Goal: Task Accomplishment & Management: Manage account settings

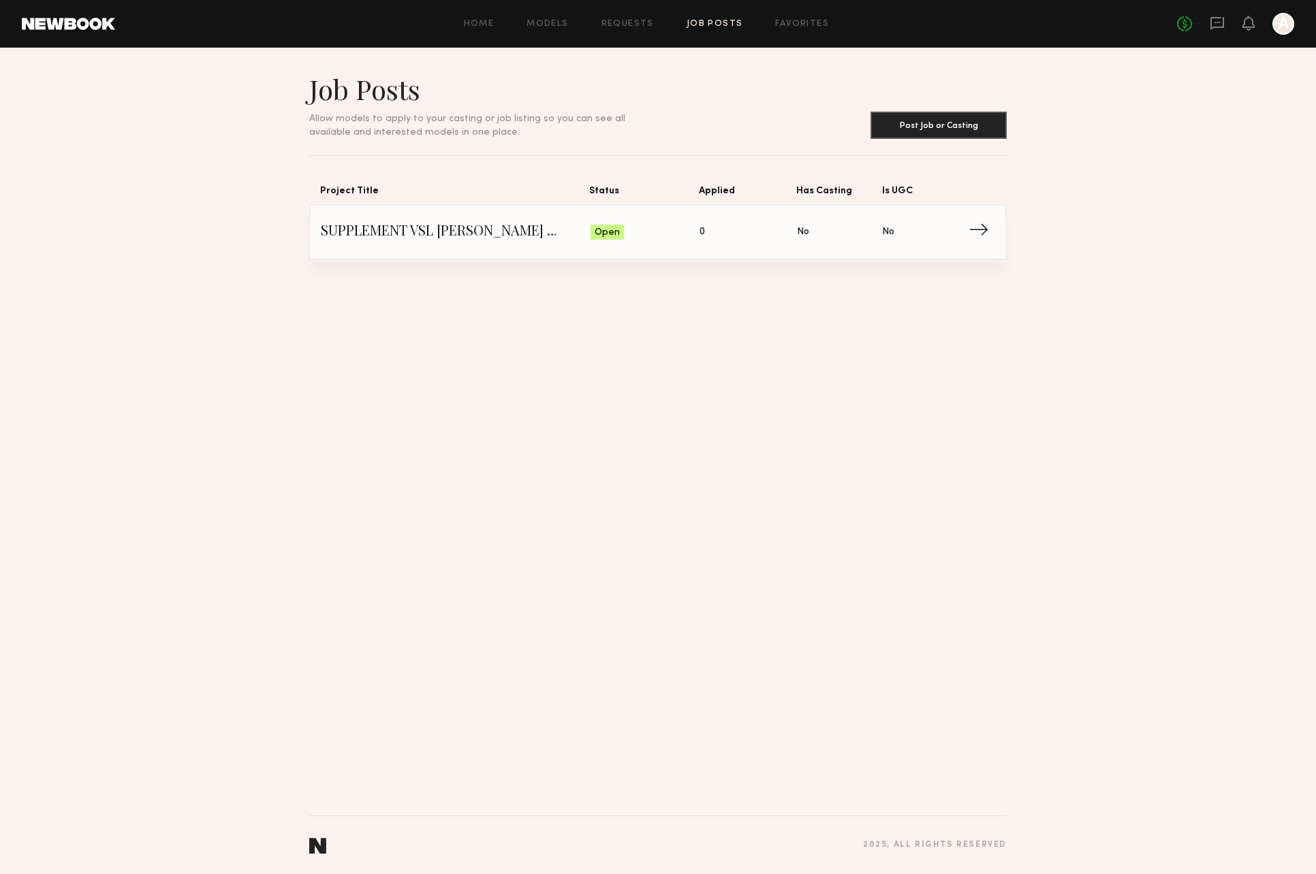
click at [478, 234] on span "SUPPLEMENT VSL [PERSON_NAME] MODEL" at bounding box center [456, 232] width 270 height 20
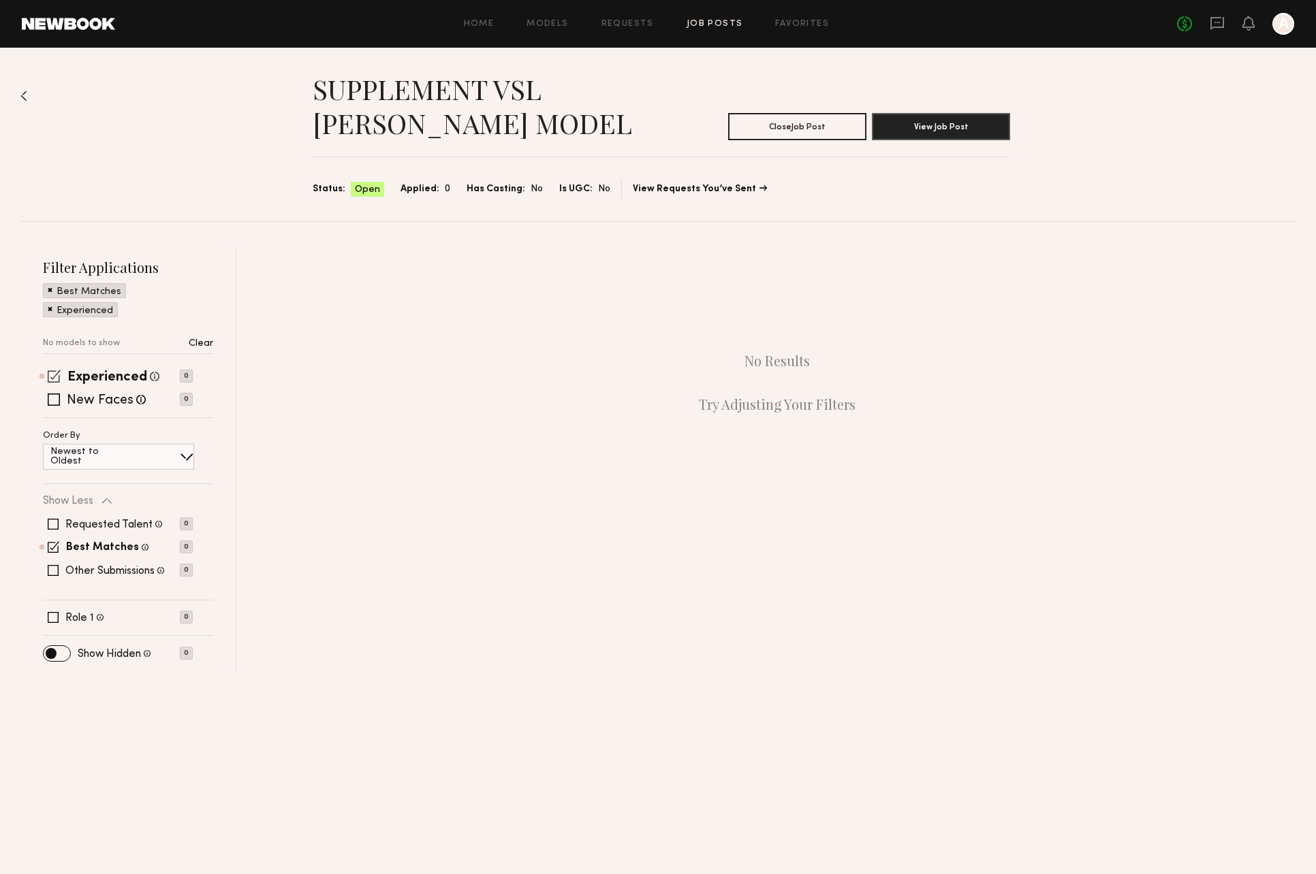
click at [57, 371] on span at bounding box center [54, 376] width 13 height 13
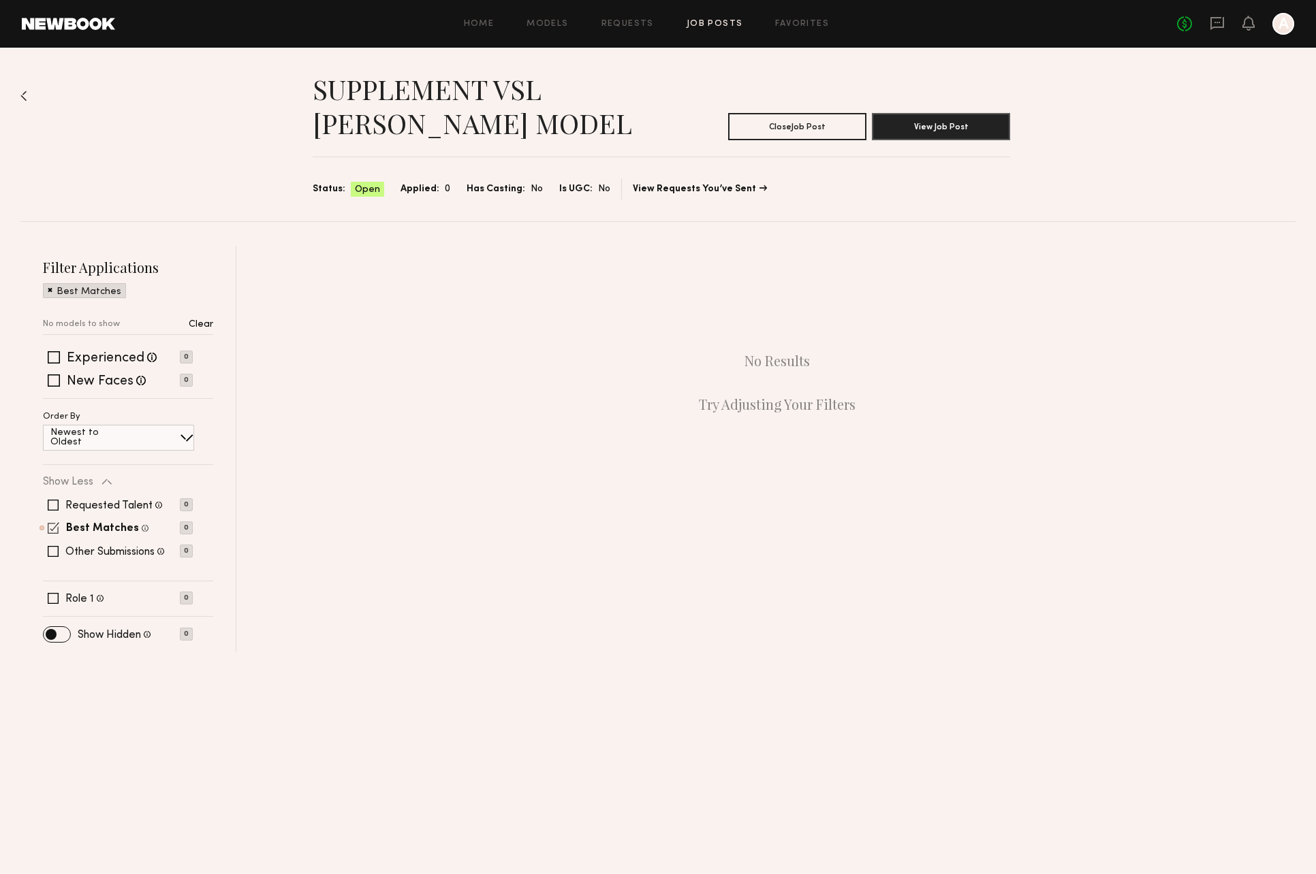
click at [48, 524] on span at bounding box center [54, 528] width 12 height 12
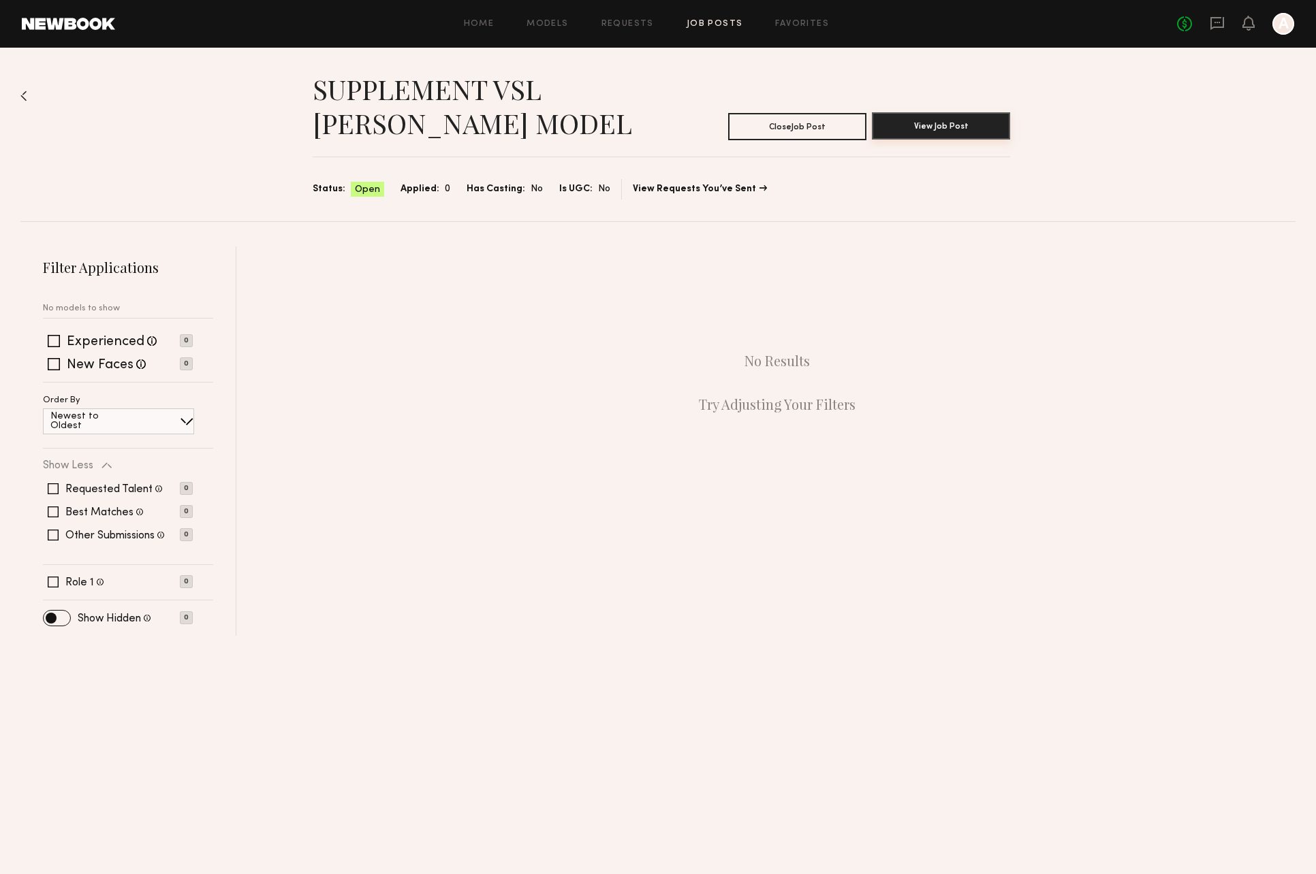
click at [924, 130] on button "View Job Post" at bounding box center [941, 125] width 138 height 27
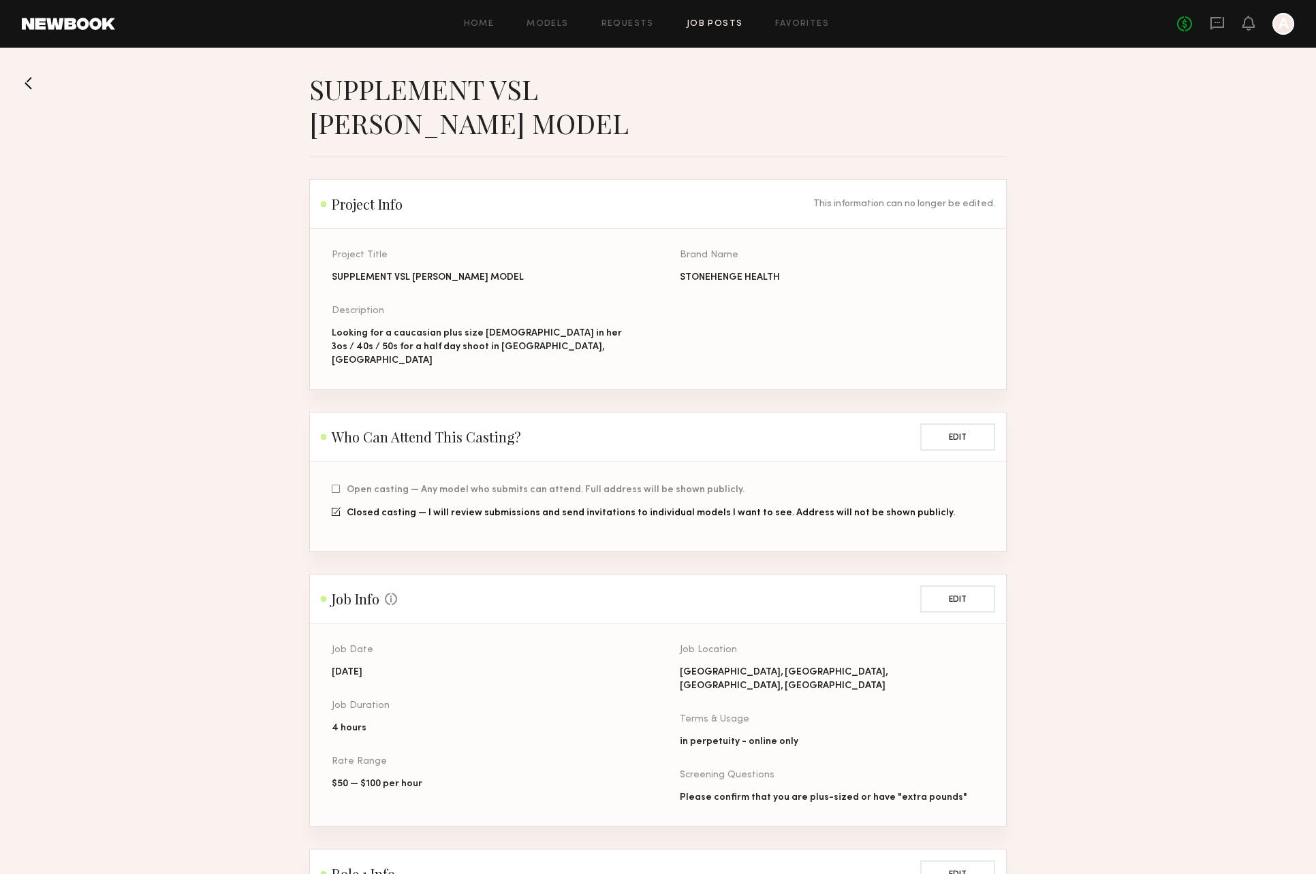
click at [704, 22] on link "Job Posts" at bounding box center [715, 24] width 57 height 9
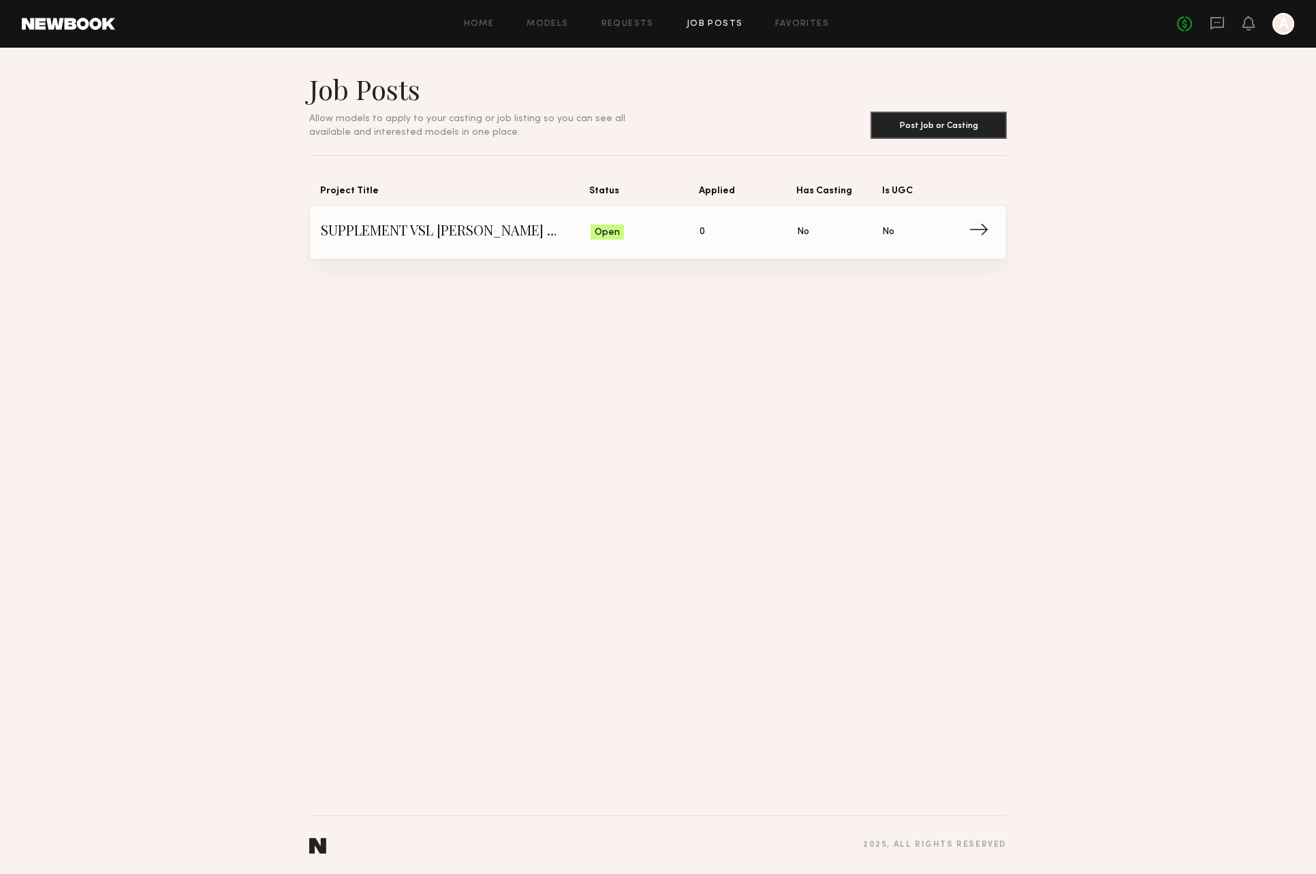
click at [980, 230] on span "→" at bounding box center [982, 232] width 28 height 20
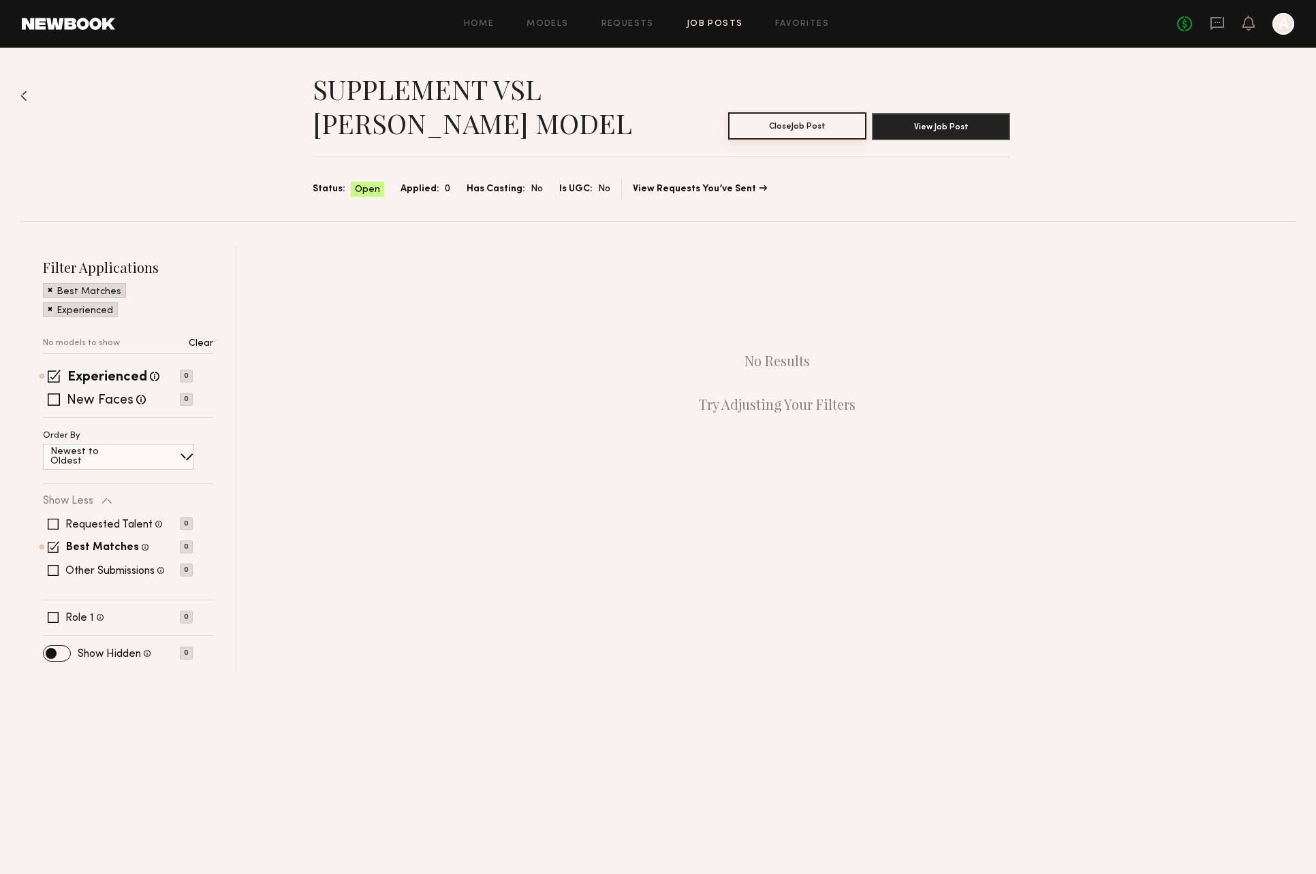
click at [815, 124] on button "Close Job Post" at bounding box center [797, 125] width 138 height 27
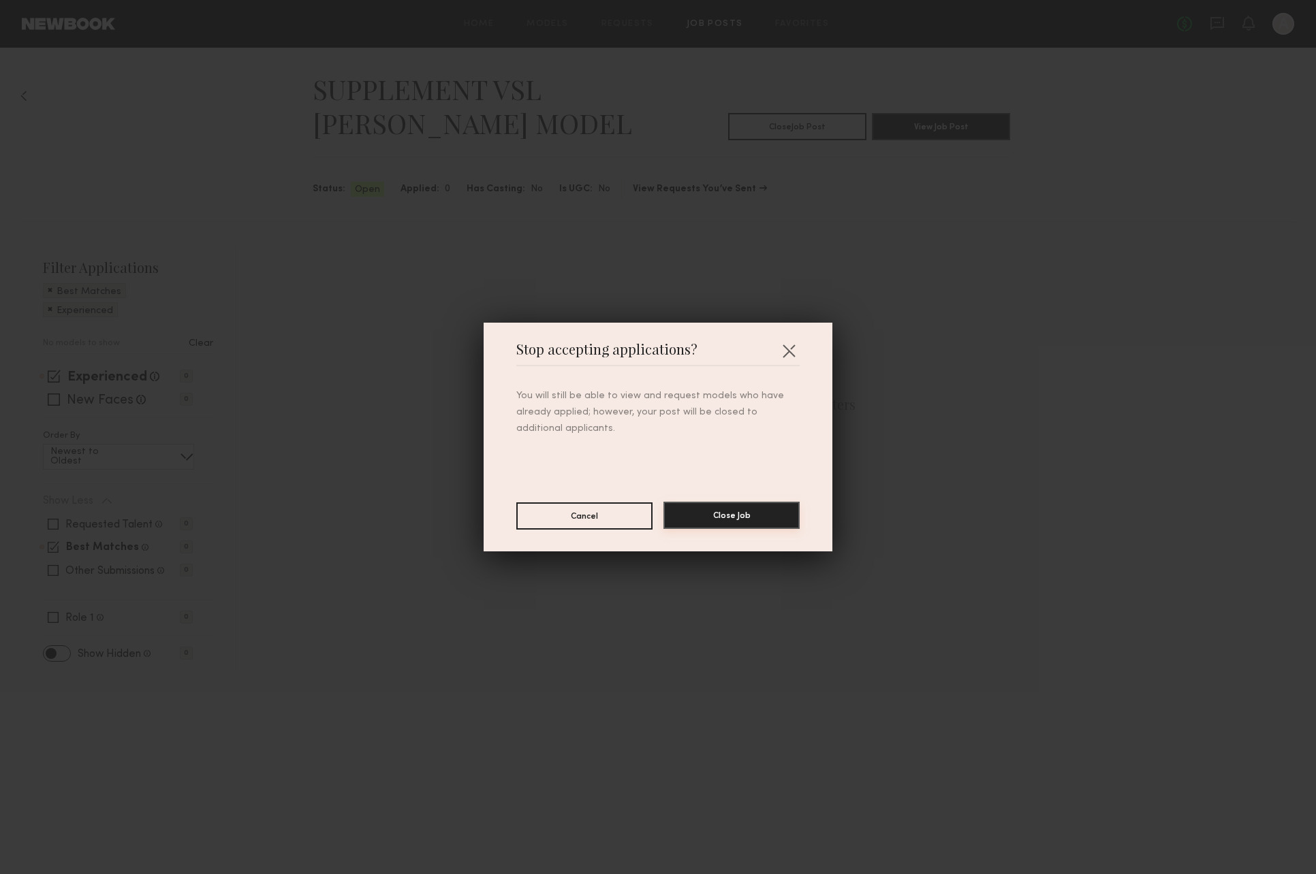
drag, startPoint x: 718, startPoint y: 510, endPoint x: 799, endPoint y: 552, distance: 91.4
click at [718, 510] on button "Close Job" at bounding box center [731, 515] width 136 height 27
